Goal: Task Accomplishment & Management: Use online tool/utility

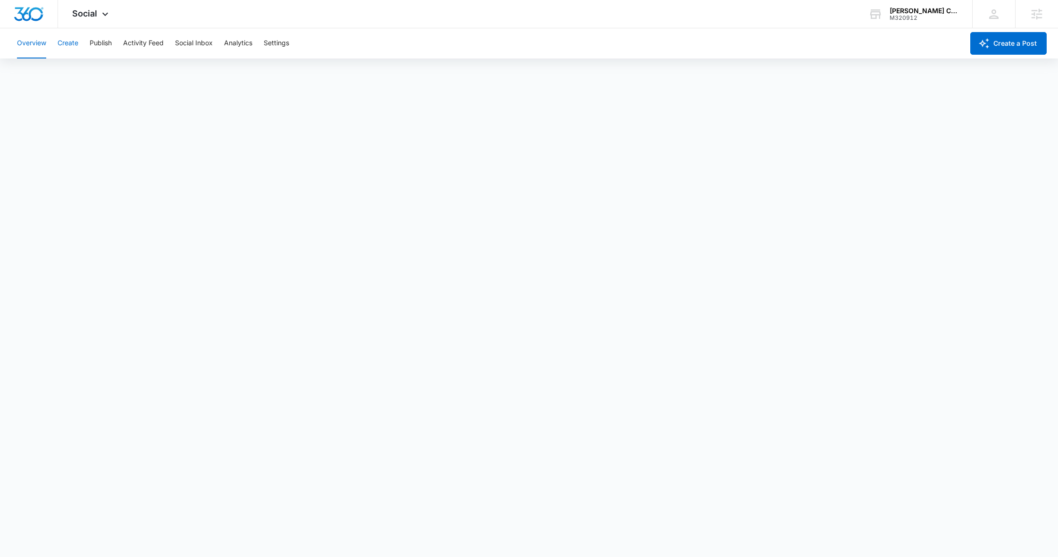
click at [74, 45] on button "Create" at bounding box center [68, 43] width 21 height 30
click at [99, 40] on button "Publish" at bounding box center [101, 43] width 22 height 30
click at [74, 44] on button "Create" at bounding box center [68, 43] width 21 height 30
